Goal: Check status: Check status

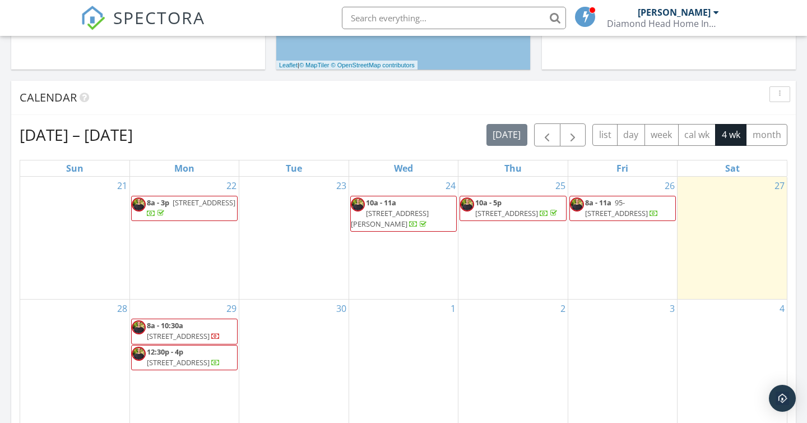
scroll to position [417, 0]
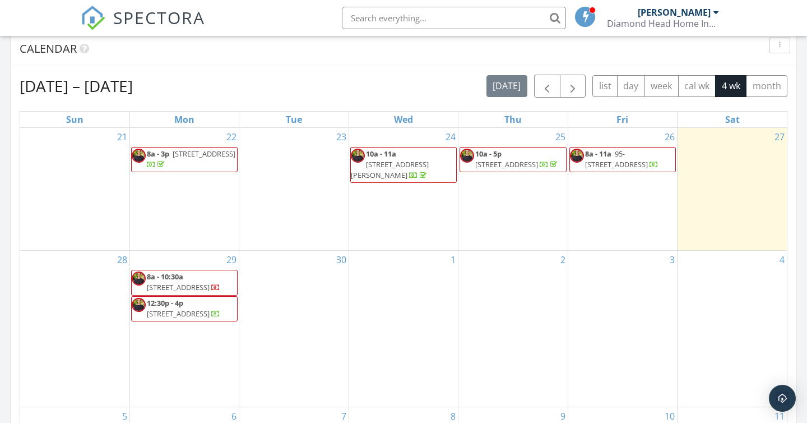
click at [296, 284] on div "30" at bounding box center [293, 329] width 109 height 156
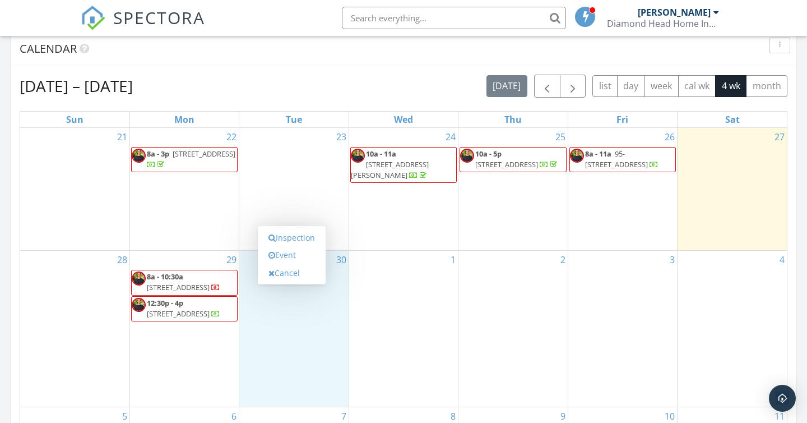
click at [639, 205] on div "26 8a - 11a [STREET_ADDRESS]" at bounding box center [623, 189] width 109 height 123
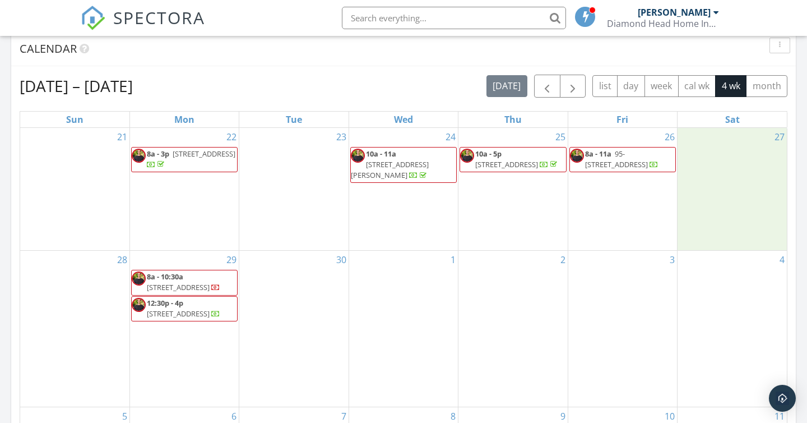
click at [705, 182] on div "27" at bounding box center [732, 189] width 109 height 123
click at [789, 105] on div "[DATE] – [DATE] [DATE] list day week cal wk 4 wk month Sun Mon Tue Wed Thu Fri …" at bounding box center [403, 321] width 785 height 510
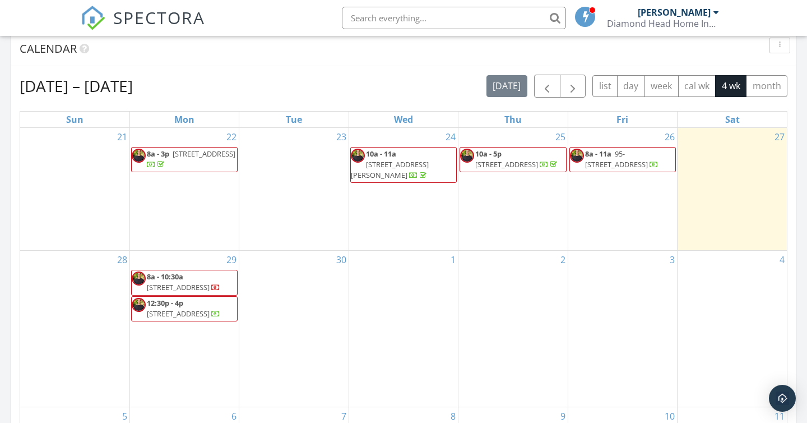
click at [789, 105] on div "[DATE] – [DATE] [DATE] list day week cal wk 4 wk month Sun Mon Tue Wed Thu Fri …" at bounding box center [403, 321] width 785 height 510
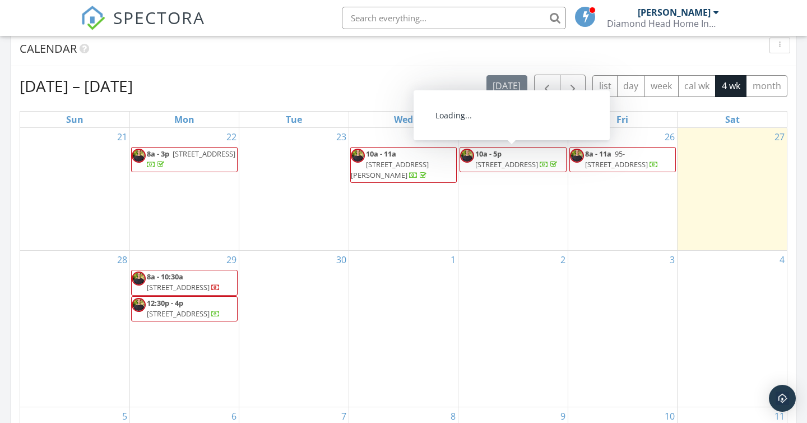
click at [501, 166] on span "[STREET_ADDRESS]" at bounding box center [506, 164] width 63 height 10
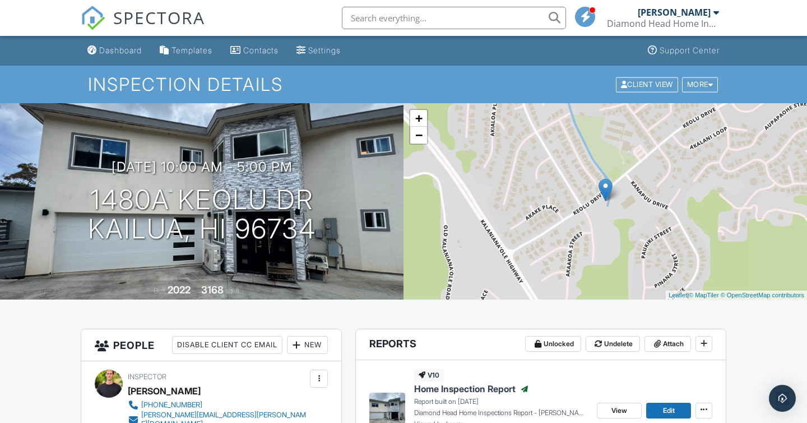
click at [458, 385] on span "Home Inspection Report" at bounding box center [464, 388] width 101 height 12
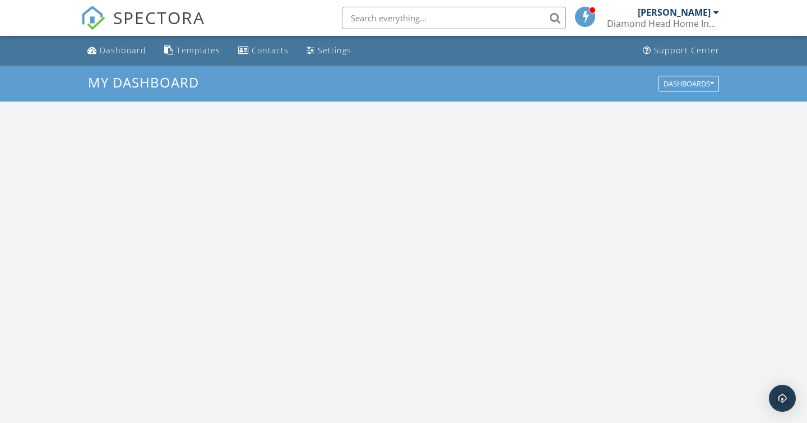
scroll to position [1021, 808]
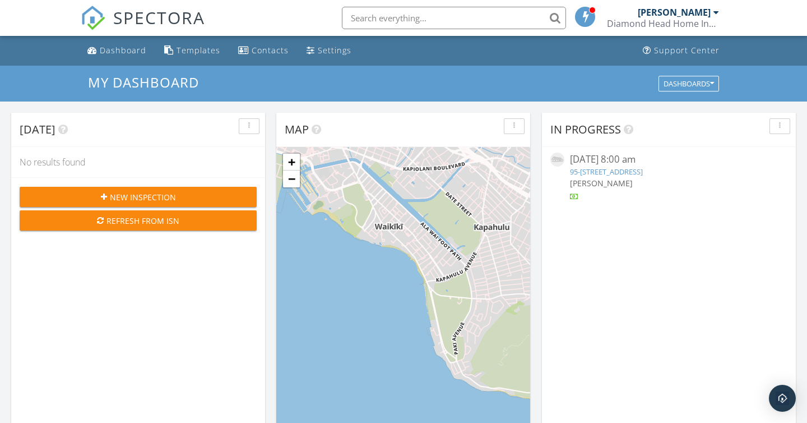
click at [594, 174] on link "95-[STREET_ADDRESS]" at bounding box center [606, 172] width 73 height 10
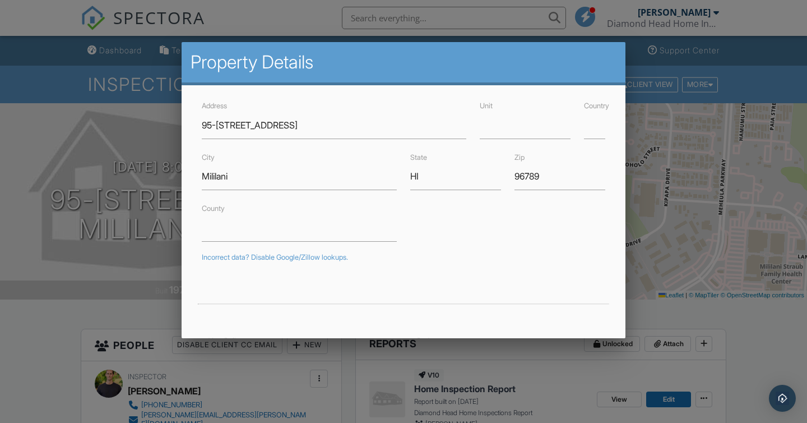
drag, startPoint x: 21, startPoint y: 120, endPoint x: 30, endPoint y: 121, distance: 9.6
click at [21, 121] on div at bounding box center [403, 208] width 807 height 529
